Goal: Information Seeking & Learning: Learn about a topic

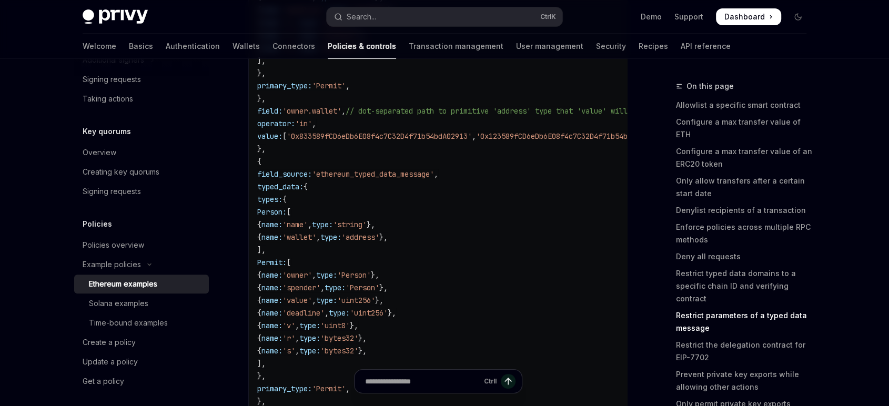
scroll to position [401, 0]
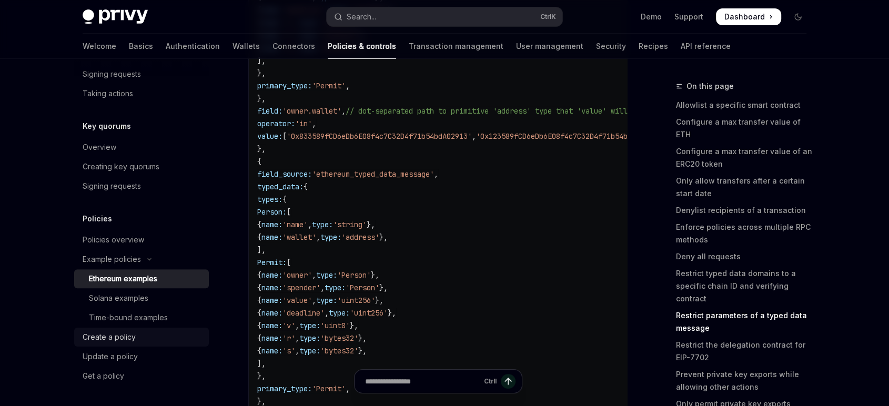
click at [108, 336] on div "Create a policy" at bounding box center [109, 337] width 53 height 13
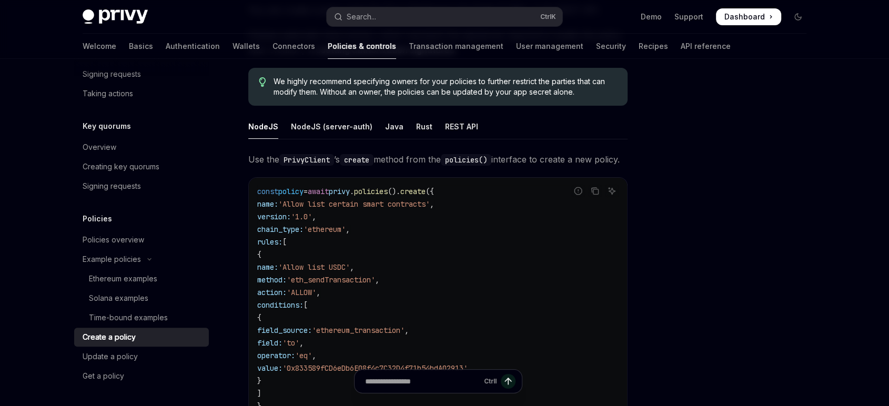
scroll to position [117, 0]
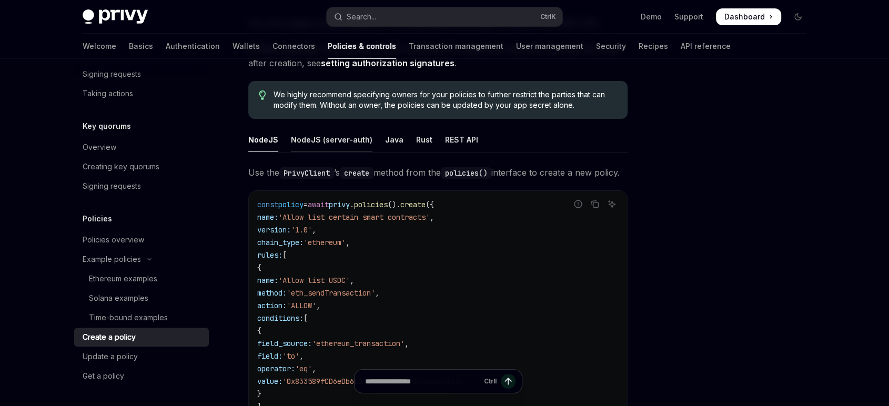
click at [328, 139] on div "NodeJS (server-auth)" at bounding box center [332, 139] width 82 height 25
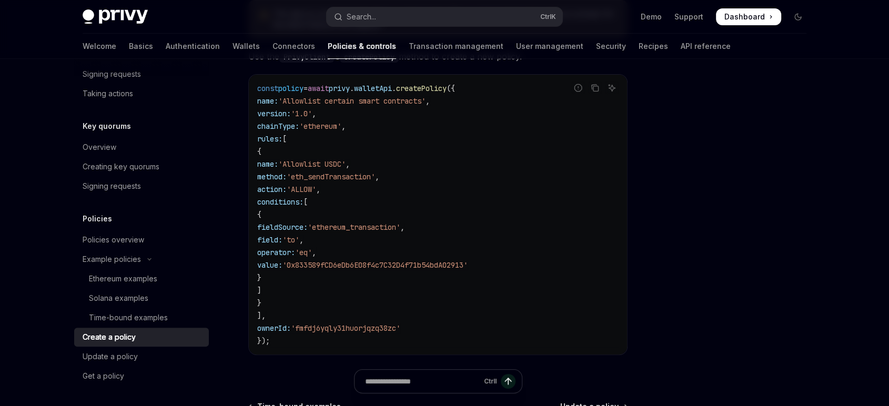
scroll to position [292, 0]
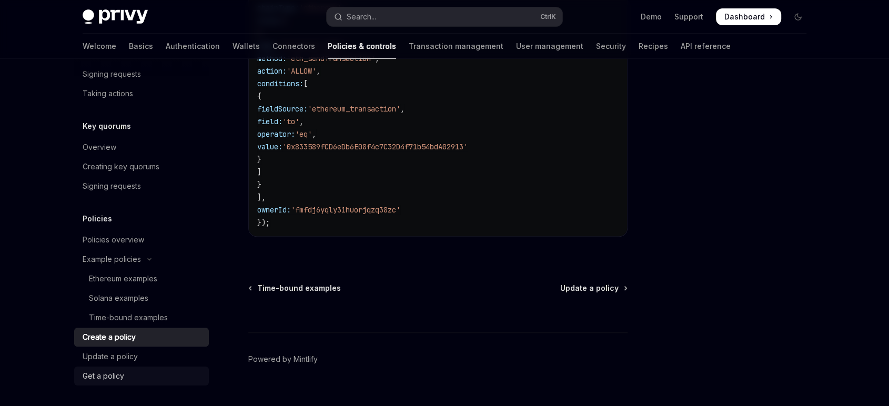
click at [117, 367] on link "Get a policy" at bounding box center [141, 376] width 135 height 19
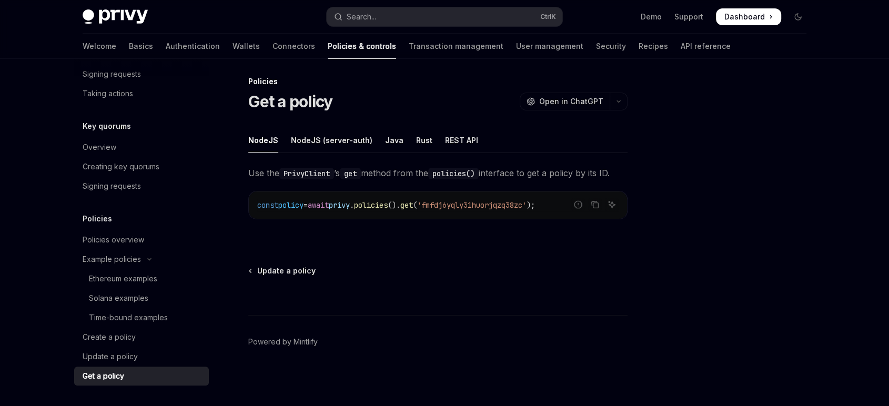
scroll to position [4, 0]
click at [123, 357] on div "Update a policy" at bounding box center [110, 356] width 55 height 13
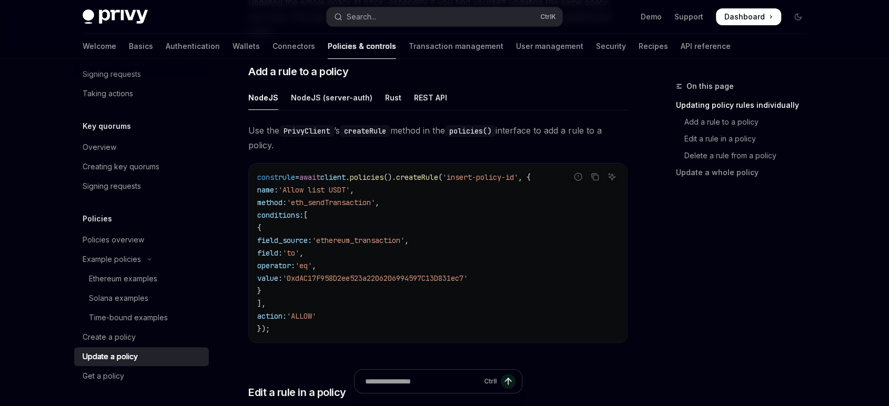
scroll to position [296, 0]
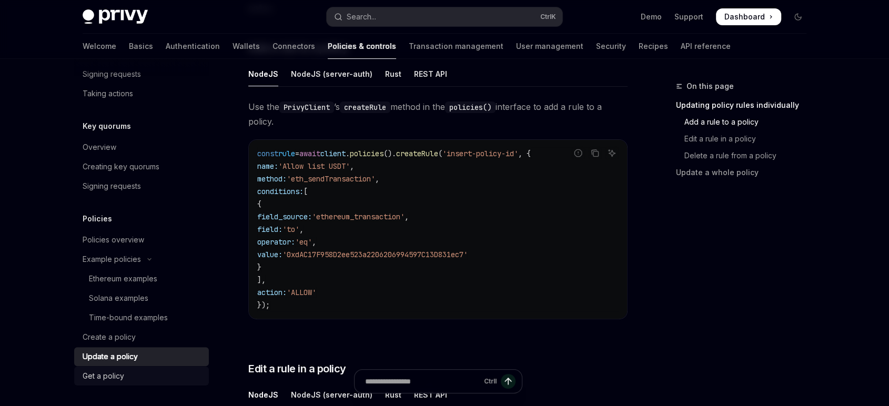
click at [123, 371] on div "Get a policy" at bounding box center [104, 376] width 42 height 13
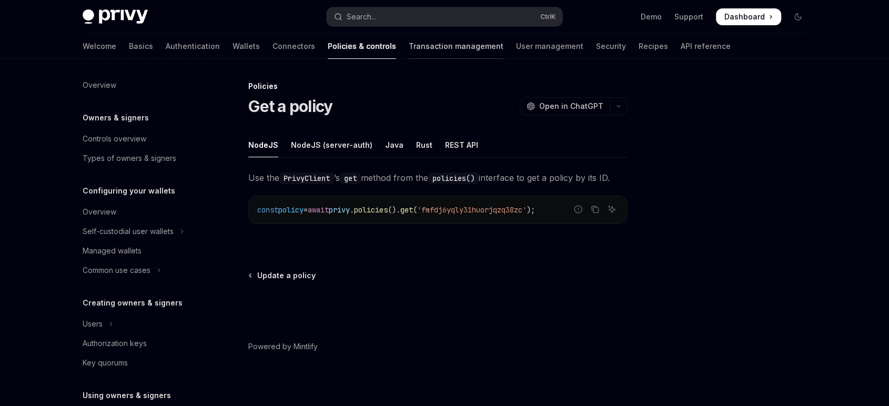
click at [409, 49] on link "Transaction management" at bounding box center [456, 46] width 95 height 25
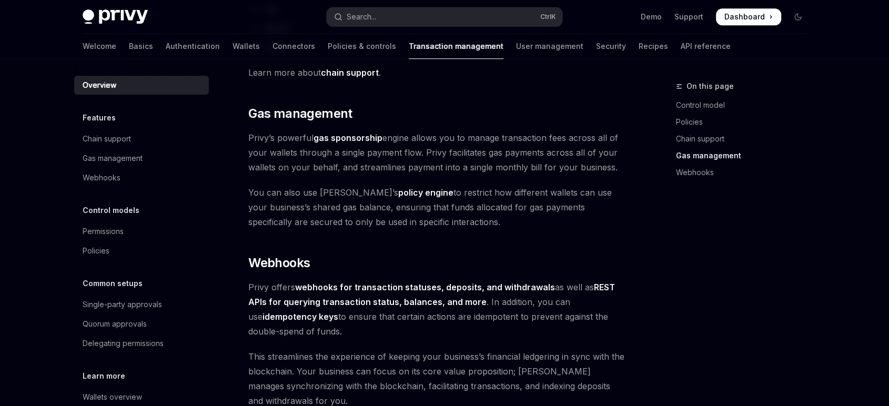
scroll to position [851, 0]
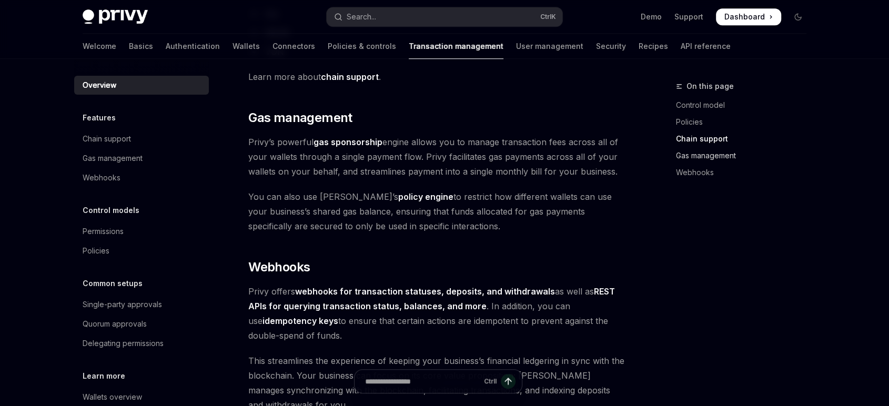
click at [698, 159] on link "Gas management" at bounding box center [745, 155] width 139 height 17
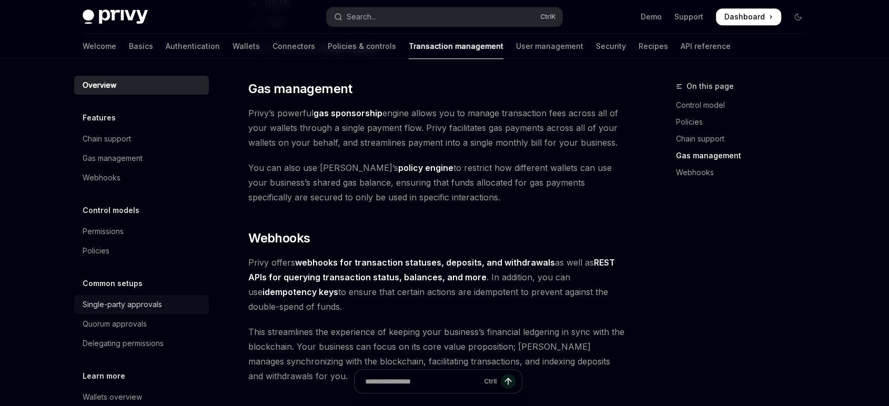
click at [114, 302] on div "Single-party approvals" at bounding box center [122, 304] width 79 height 13
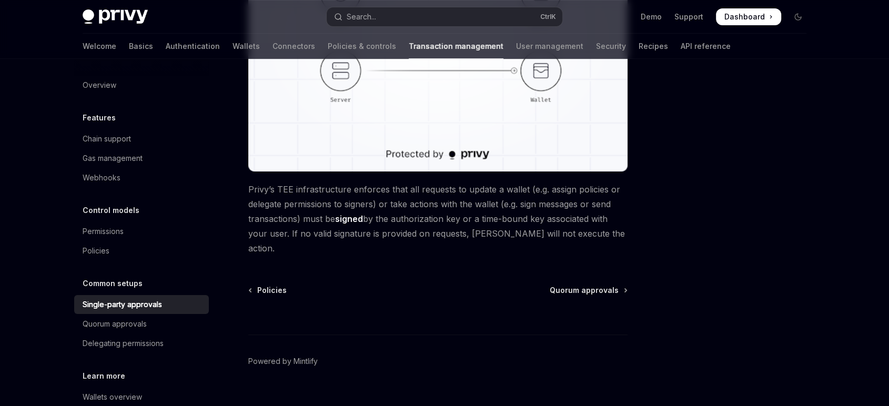
scroll to position [290, 0]
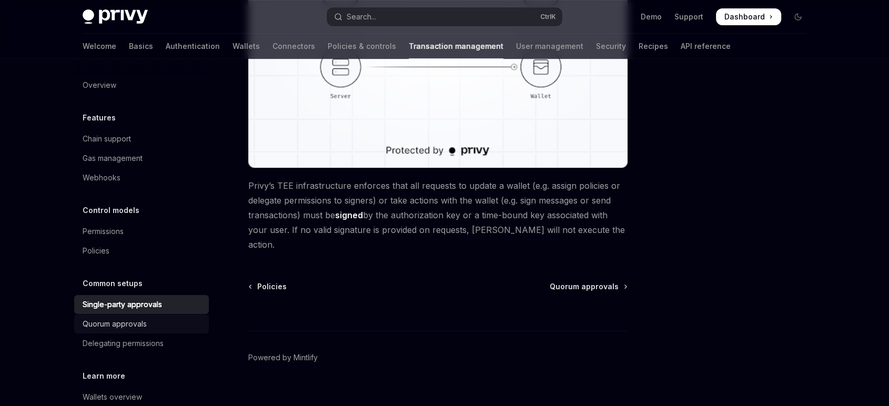
click at [119, 322] on div "Quorum approvals" at bounding box center [115, 324] width 64 height 13
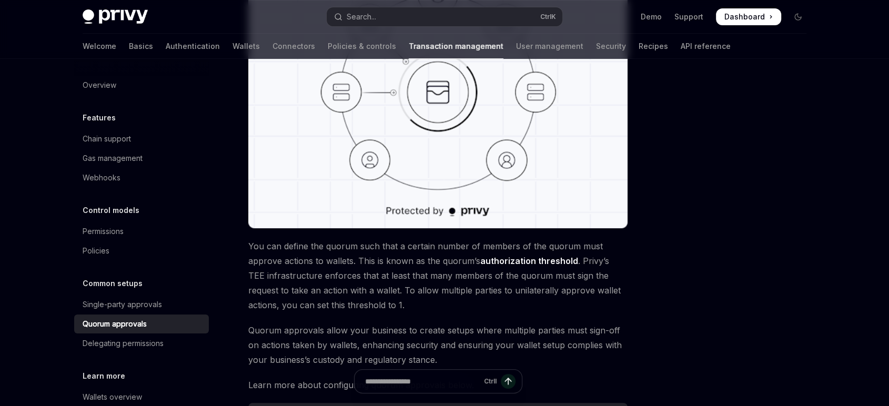
scroll to position [234, 0]
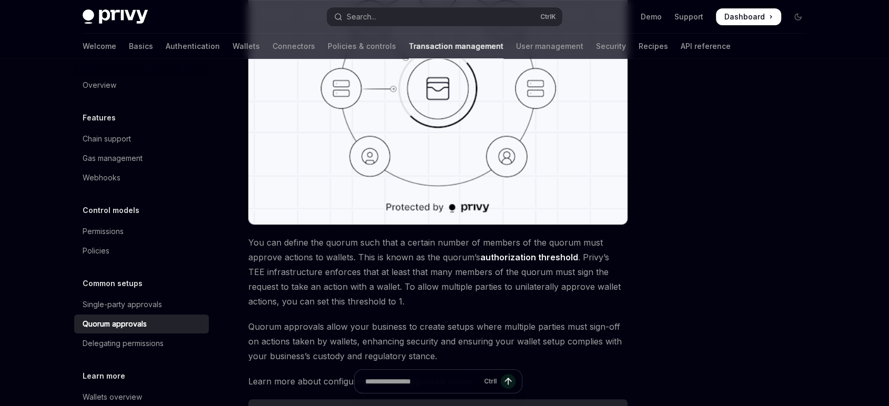
click at [557, 247] on span "You can define the quorum such that a certain number of members of the quorum m…" at bounding box center [437, 272] width 379 height 74
click at [556, 242] on span "You can define the quorum such that a certain number of members of the quorum m…" at bounding box center [437, 272] width 379 height 74
copy span "quorum"
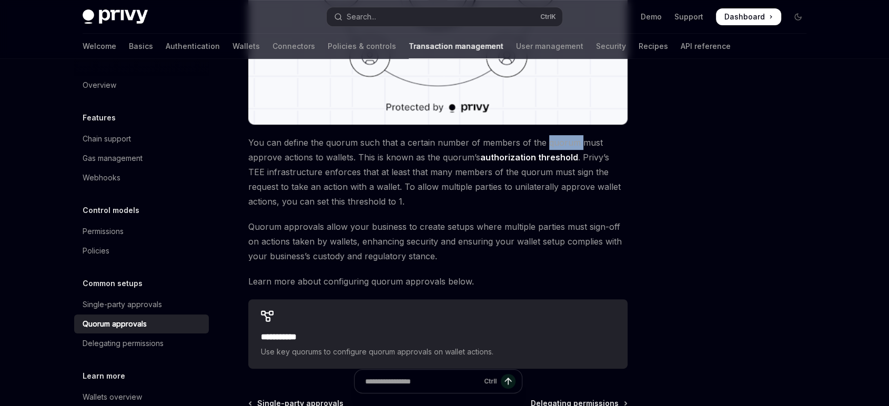
scroll to position [350, 0]
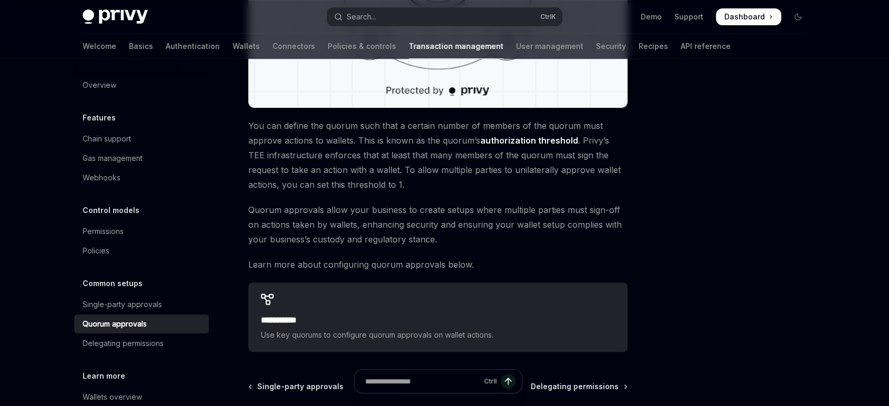
click at [336, 232] on span "Quorum approvals allow your business to create setups where multiple parties mu…" at bounding box center [437, 224] width 379 height 44
click at [328, 243] on span "Quorum approvals allow your business to create setups where multiple parties mu…" at bounding box center [437, 224] width 379 height 44
copy span "custody"
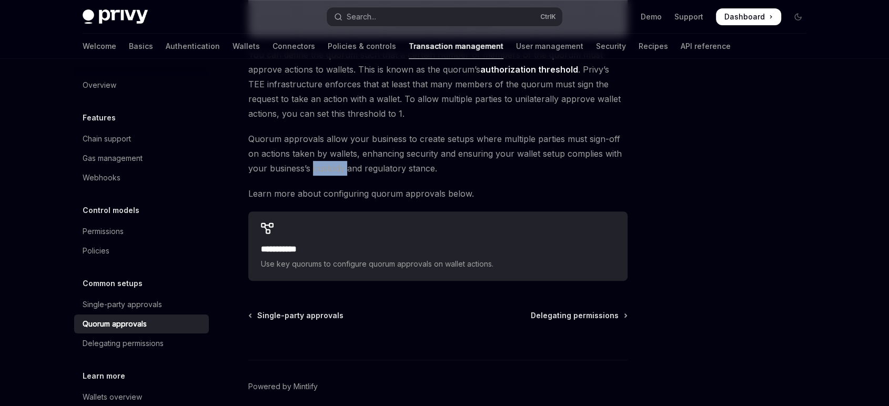
scroll to position [465, 0]
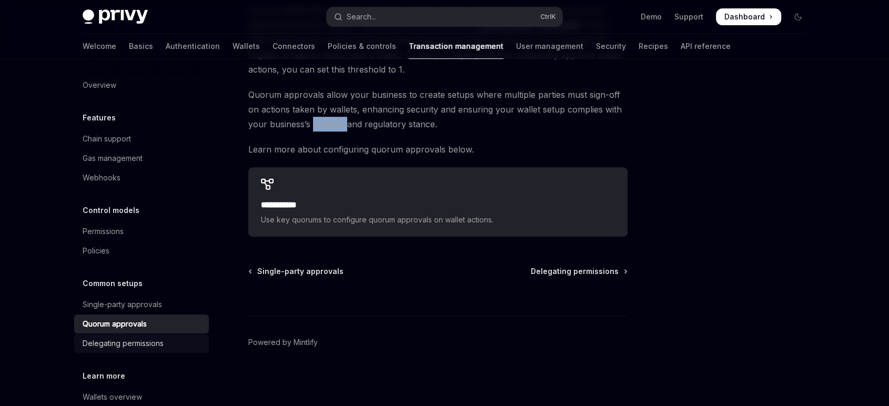
click at [129, 340] on div "Delegating permissions" at bounding box center [123, 343] width 81 height 13
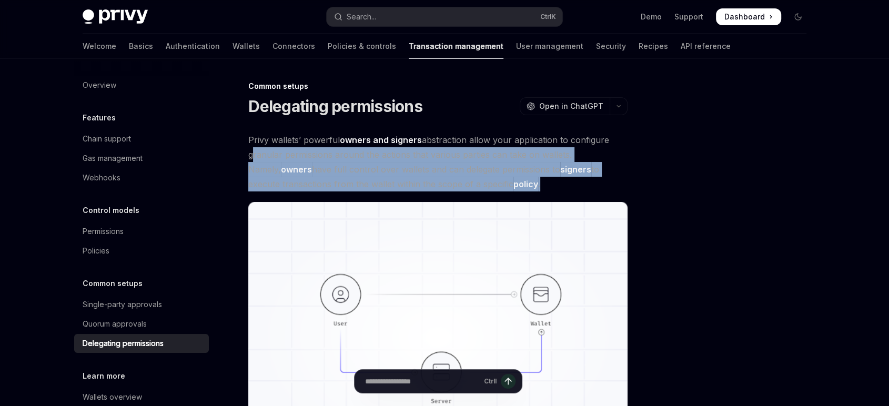
drag, startPoint x: 249, startPoint y: 156, endPoint x: 609, endPoint y: 178, distance: 361.0
click at [609, 178] on span "Privy wallets’ powerful owners and signers abstraction allow your application t…" at bounding box center [437, 162] width 379 height 59
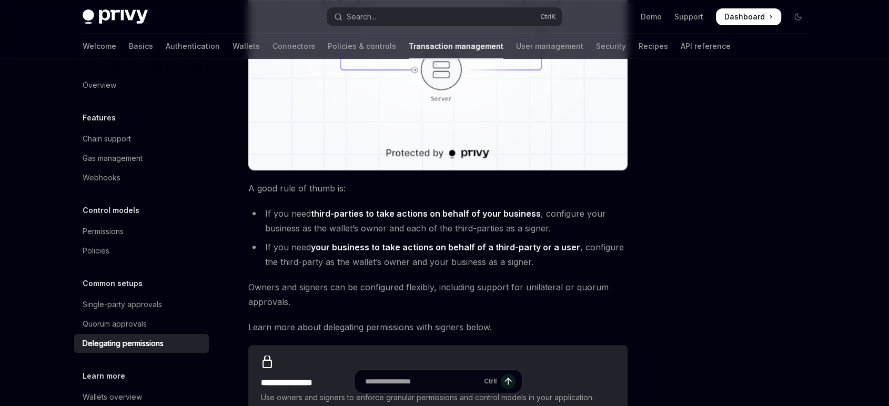
scroll to position [350, 0]
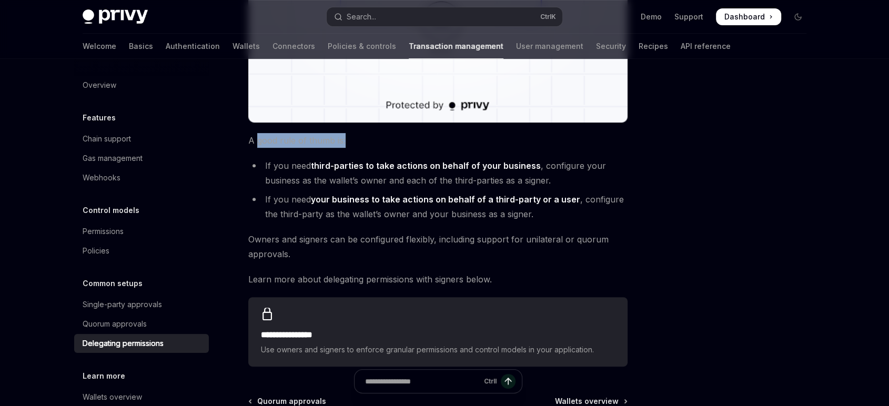
drag, startPoint x: 258, startPoint y: 139, endPoint x: 352, endPoint y: 141, distance: 94.7
click at [352, 141] on span "A good rule of thumb is:" at bounding box center [437, 140] width 379 height 15
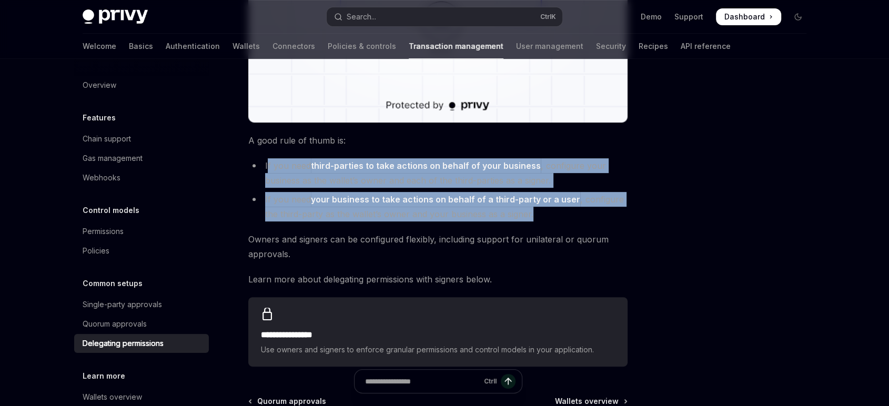
drag, startPoint x: 267, startPoint y: 162, endPoint x: 534, endPoint y: 220, distance: 273.4
click at [534, 220] on ul "If you need third-parties to take actions on behalf of your business , configur…" at bounding box center [437, 189] width 379 height 63
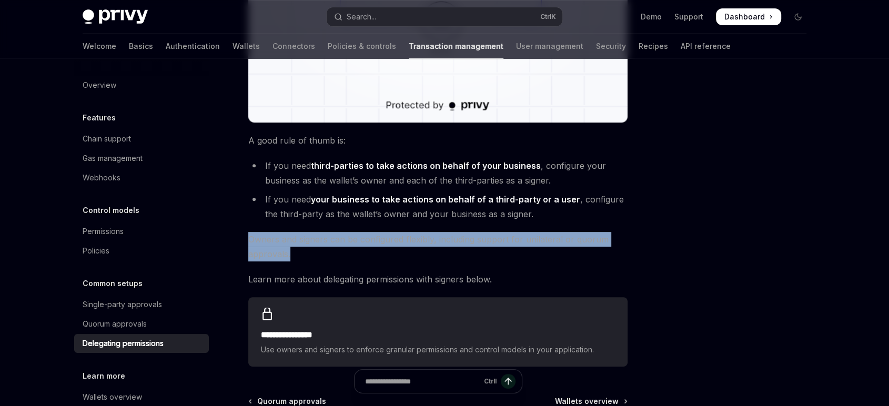
drag, startPoint x: 244, startPoint y: 239, endPoint x: 443, endPoint y: 256, distance: 200.6
click at [443, 256] on div "**********" at bounding box center [339, 133] width 581 height 807
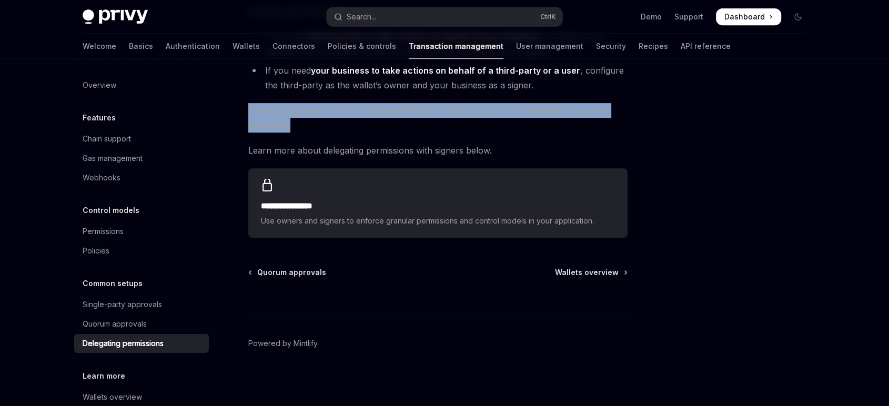
scroll to position [480, 0]
click at [138, 307] on div "Single-party approvals" at bounding box center [122, 304] width 79 height 13
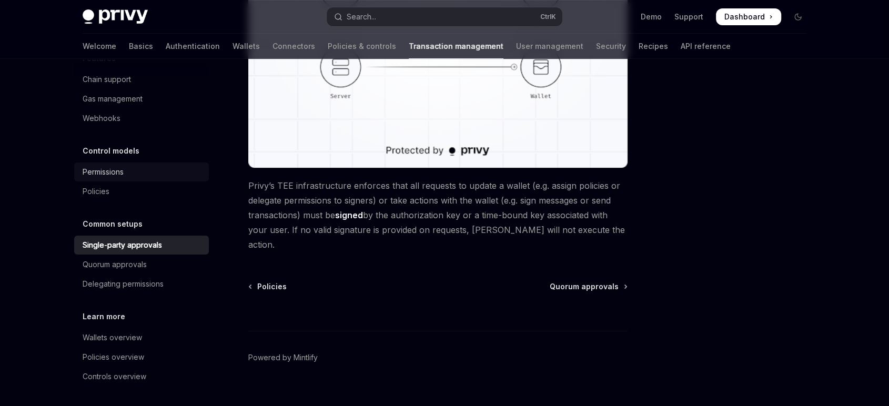
scroll to position [60, 0]
click at [136, 332] on div "Wallets overview" at bounding box center [112, 337] width 59 height 13
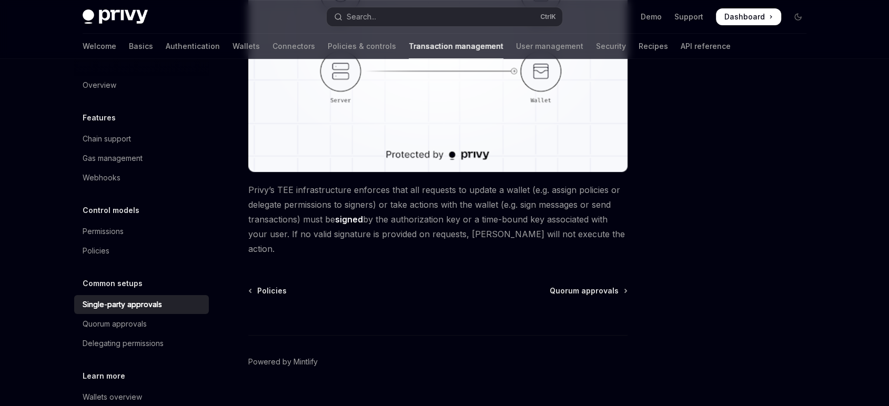
scroll to position [290, 0]
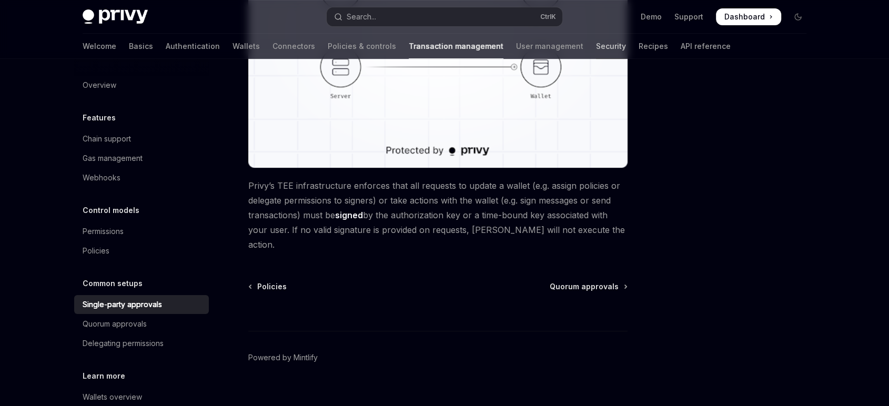
click at [596, 49] on link "Security" at bounding box center [611, 46] width 30 height 25
type textarea "*"
